Goal: Task Accomplishment & Management: Manage account settings

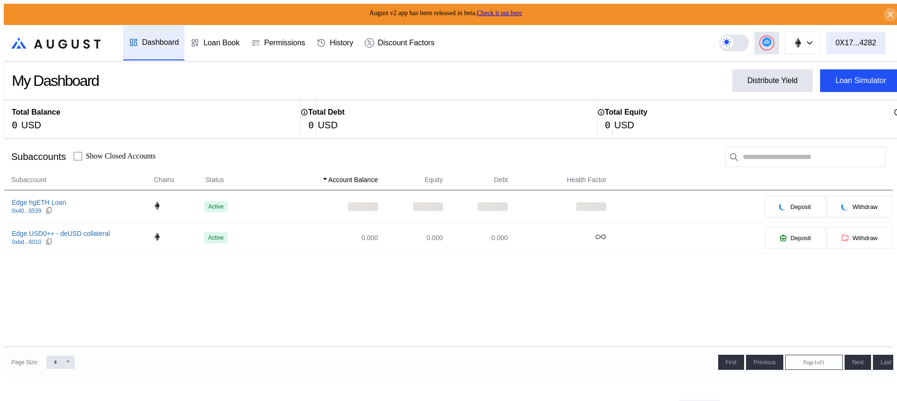
click at [856, 42] on div "0X17...4282" at bounding box center [856, 43] width 41 height 8
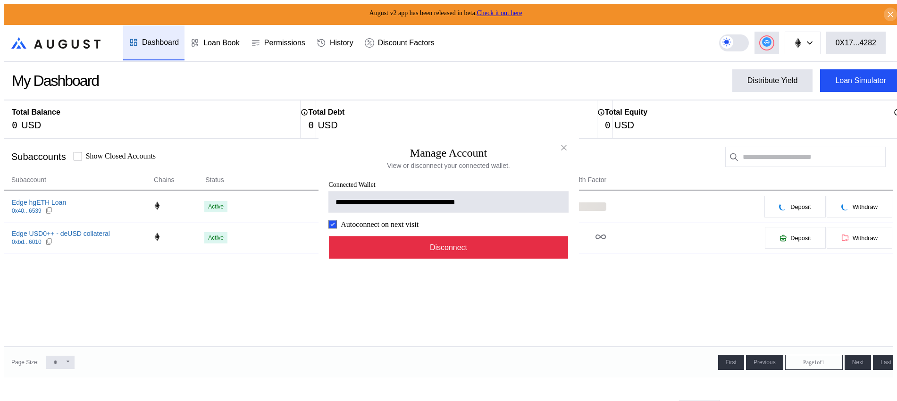
click at [451, 257] on button "Disconnect" at bounding box center [449, 247] width 240 height 23
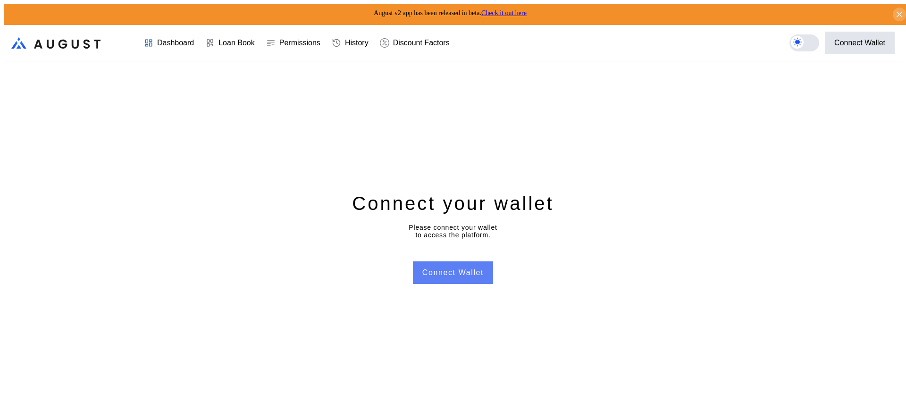
click at [435, 275] on button "Connect Wallet" at bounding box center [453, 272] width 80 height 23
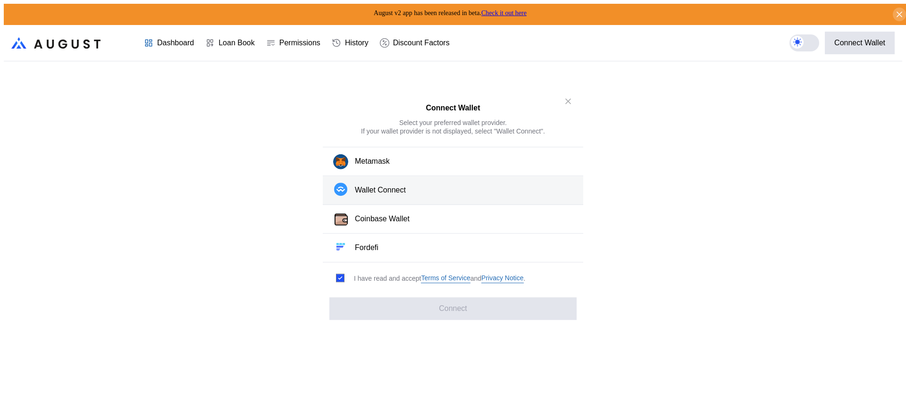
click at [368, 195] on div "Wallet Connect" at bounding box center [380, 190] width 51 height 10
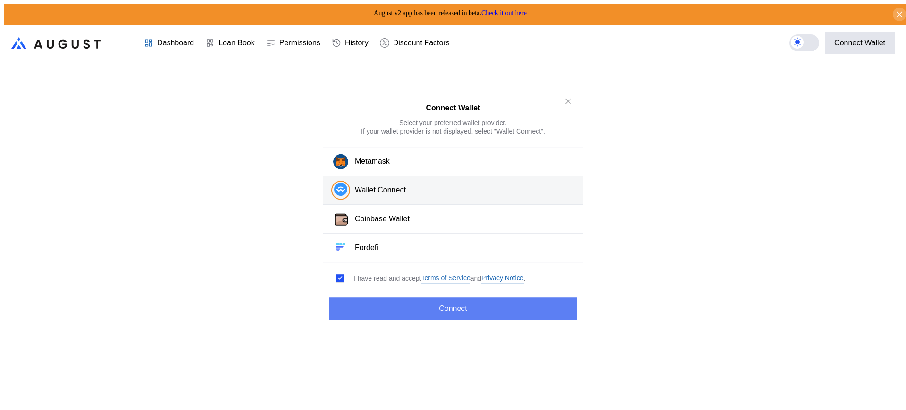
click at [406, 304] on button "Connect" at bounding box center [452, 308] width 247 height 23
